Goal: Task Accomplishment & Management: Use online tool/utility

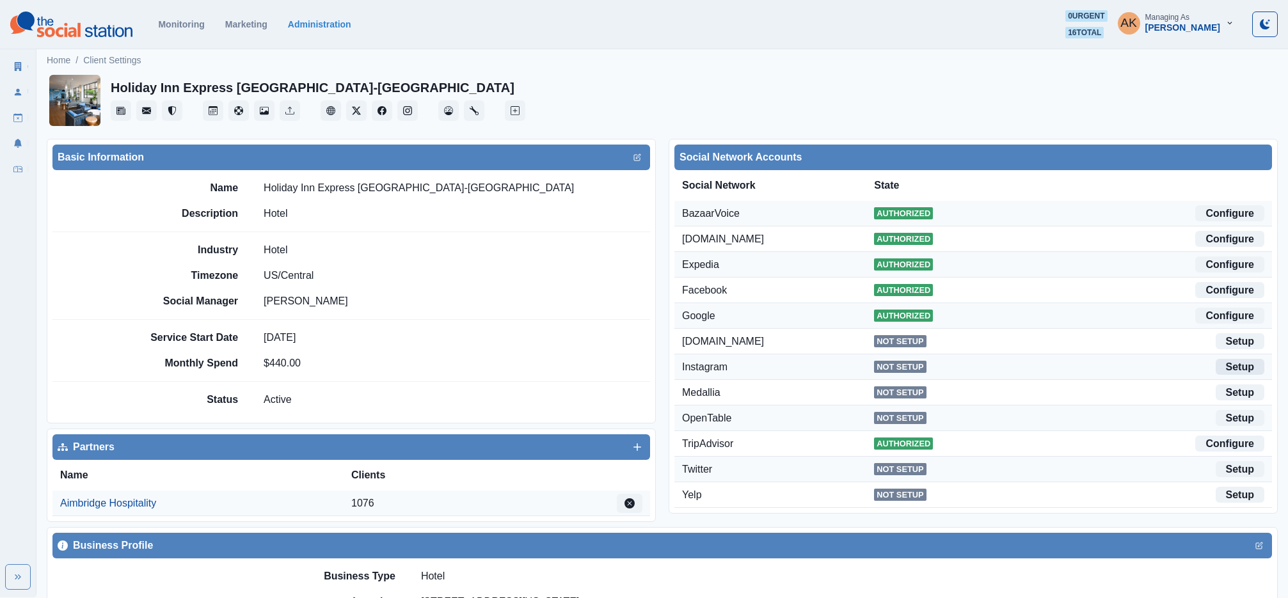
click at [1246, 370] on link "Setup" at bounding box center [1240, 367] width 49 height 16
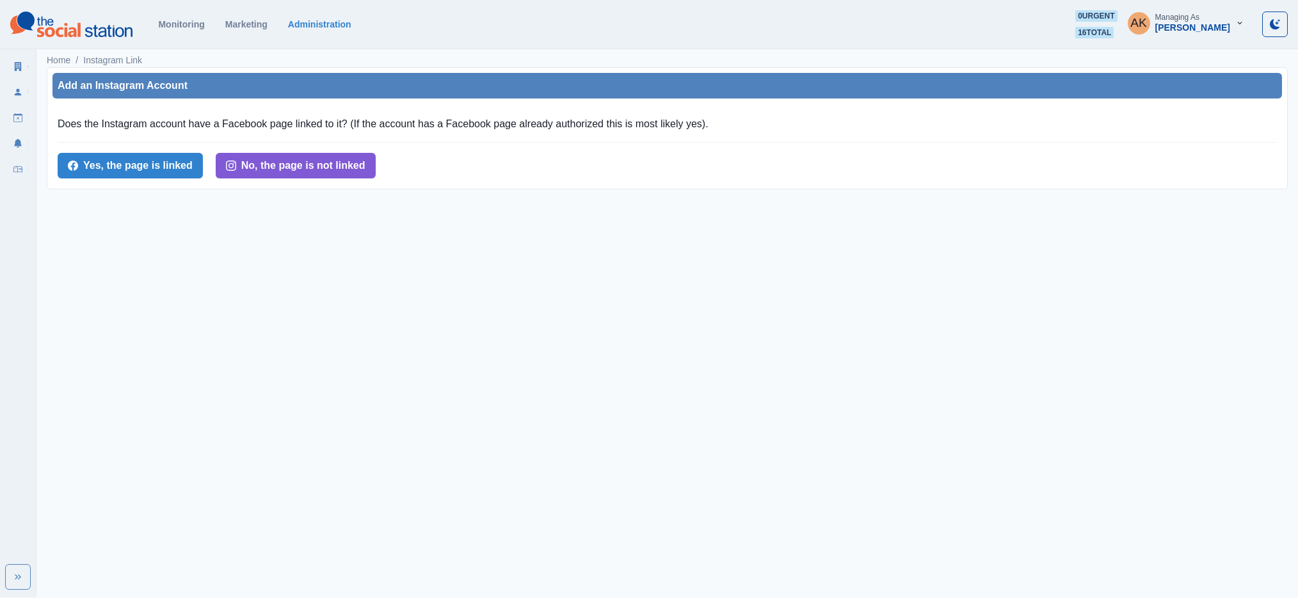
drag, startPoint x: 128, startPoint y: 162, endPoint x: 310, endPoint y: 238, distance: 197.1
click at [310, 200] on html "Monitoring Marketing Administration 0 urgent 16 total AK Managing As Alex Kalog…" at bounding box center [649, 100] width 1298 height 200
click at [291, 168] on button "No, the page is not linked" at bounding box center [296, 166] width 160 height 26
